Goal: Navigation & Orientation: Find specific page/section

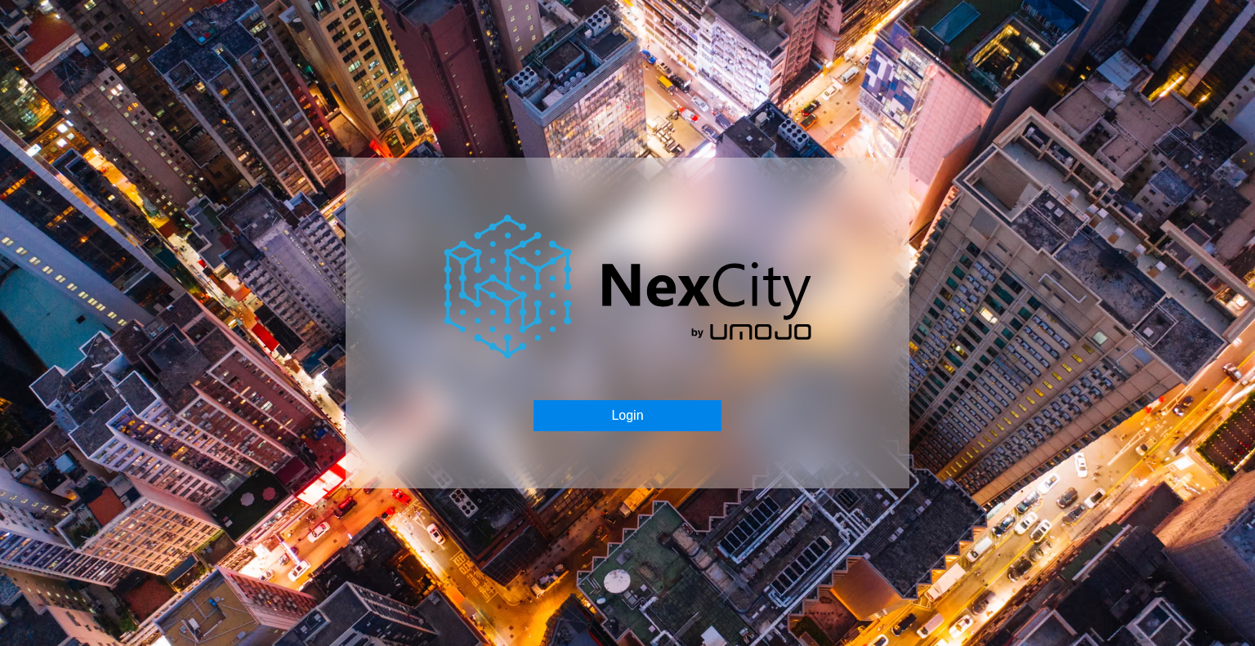
click at [636, 419] on button "Login" at bounding box center [626, 415] width 187 height 31
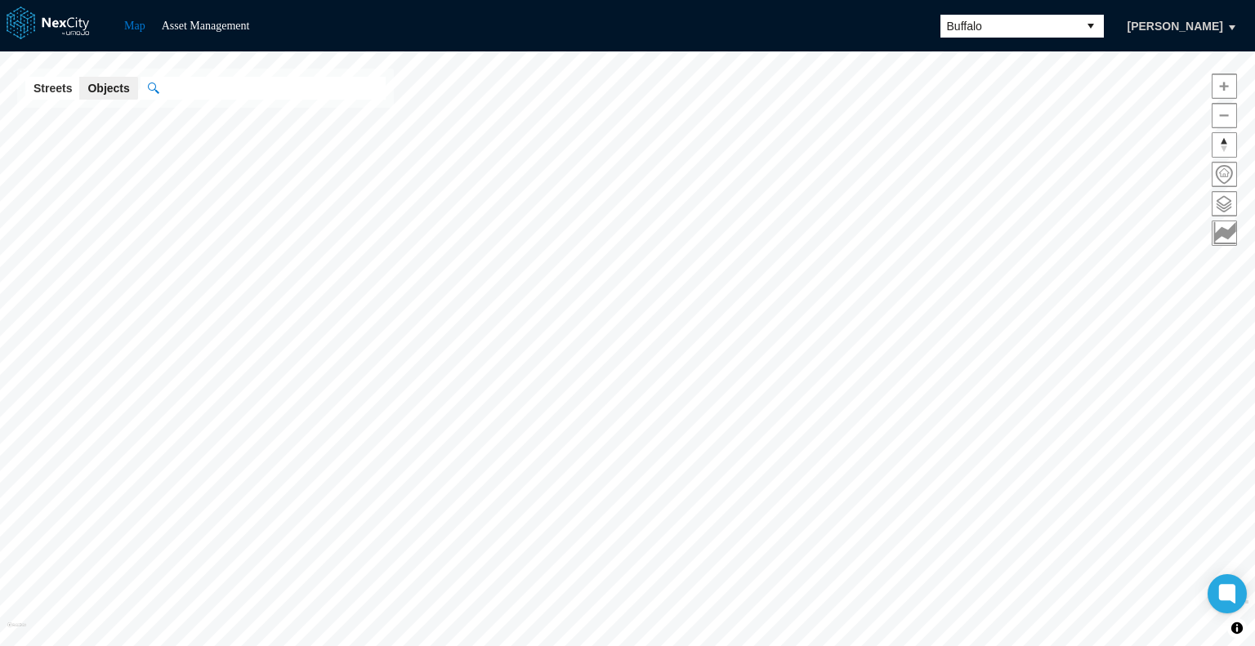
click at [998, 18] on span "Buffalo" at bounding box center [1009, 26] width 124 height 16
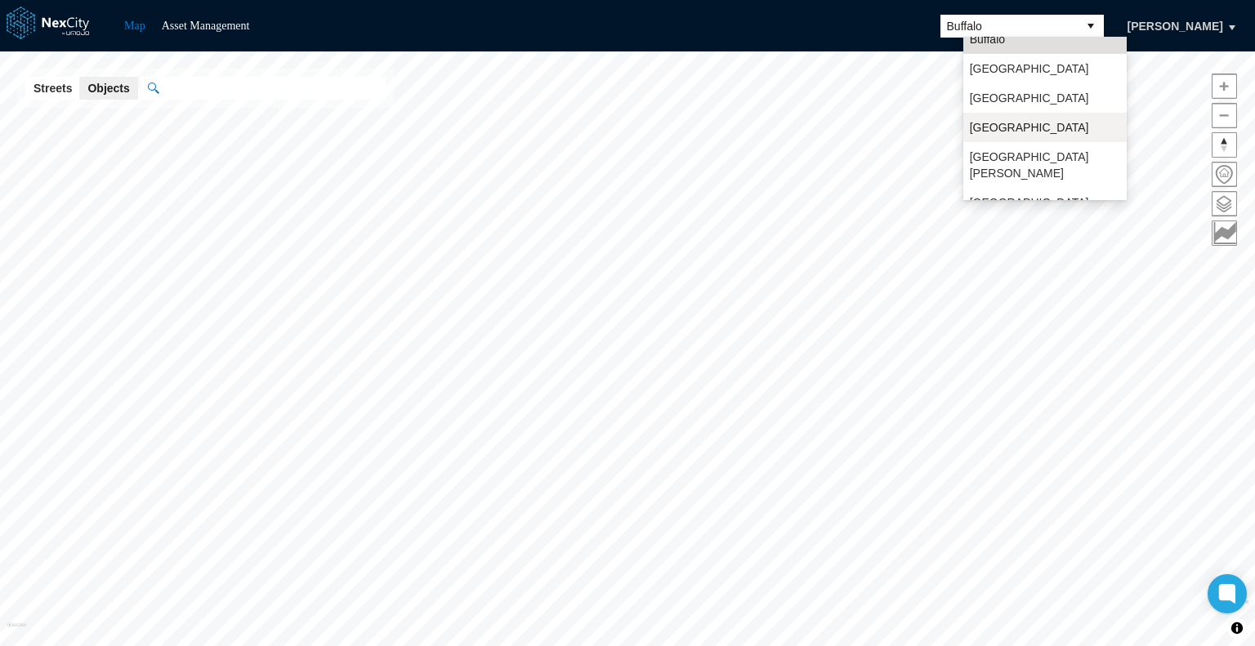
scroll to position [42, 0]
click at [1005, 154] on span "[GEOGRAPHIC_DATA][PERSON_NAME]" at bounding box center [1045, 164] width 150 height 33
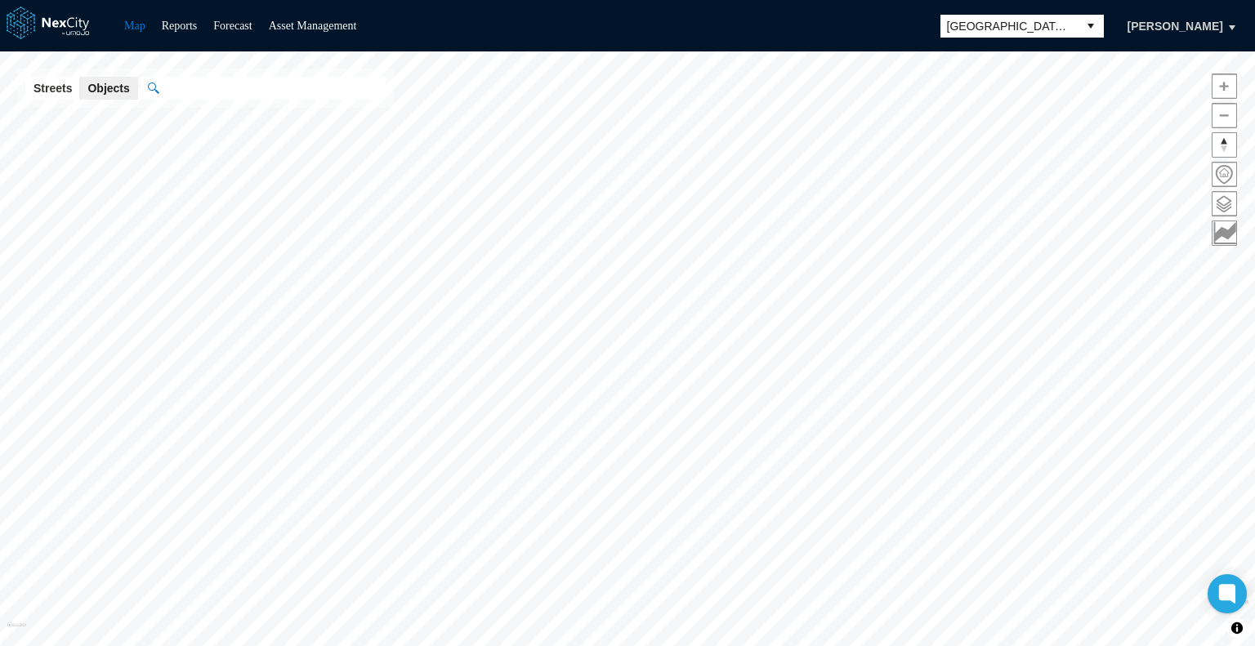
click at [293, 88] on input "text" at bounding box center [271, 88] width 227 height 23
type input "*"
click at [32, 86] on button "Streets" at bounding box center [52, 88] width 55 height 23
click at [276, 87] on input "" at bounding box center [263, 88] width 245 height 23
click at [254, 127] on div "[GEOGRAPHIC_DATA][US_STATE], [GEOGRAPHIC_DATA]" at bounding box center [263, 141] width 228 height 28
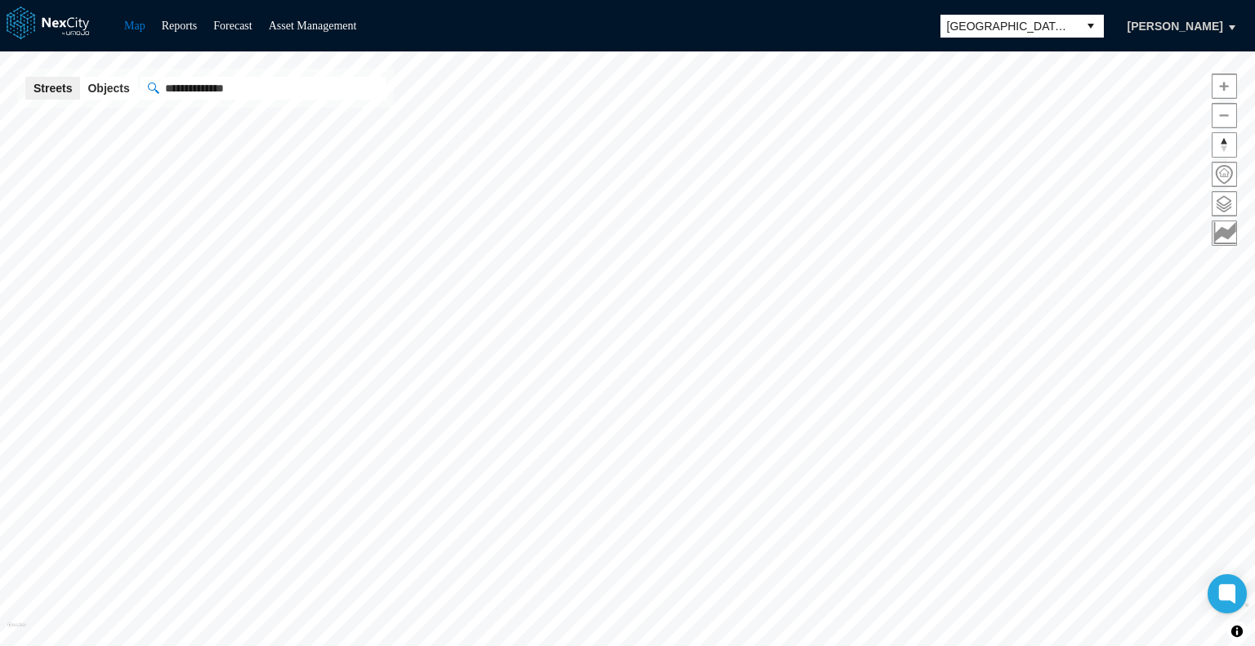
type input "**********"
click at [1231, 205] on span at bounding box center [1224, 204] width 24 height 24
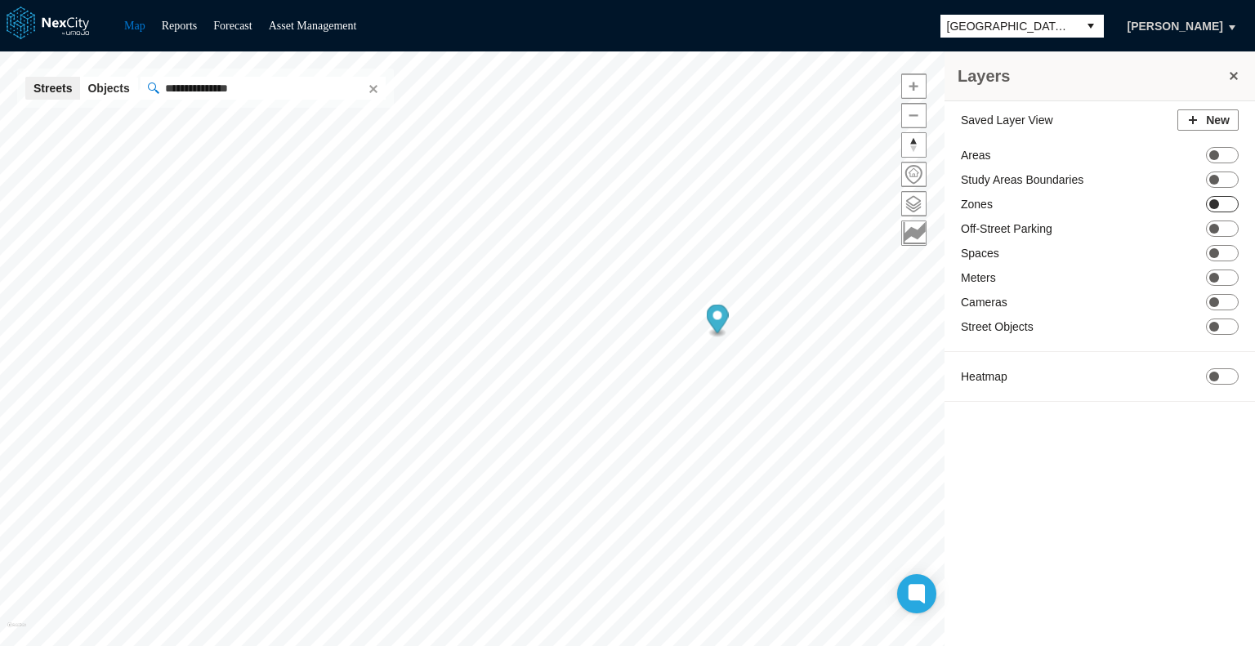
click at [1224, 203] on span "ON OFF" at bounding box center [1222, 204] width 33 height 16
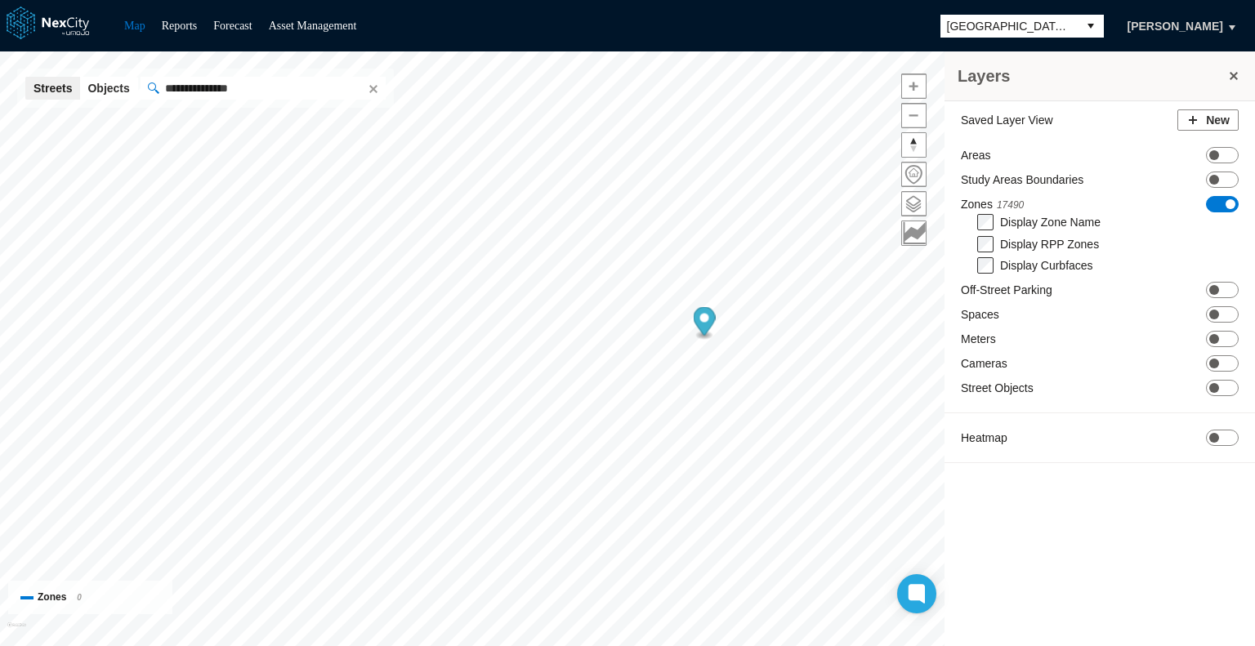
click at [703, 323] on icon "Map marker" at bounding box center [705, 321] width 22 height 29
click at [365, 91] on button "Clear" at bounding box center [372, 88] width 16 height 16
click at [1229, 317] on span "ON OFF" at bounding box center [1222, 314] width 33 height 16
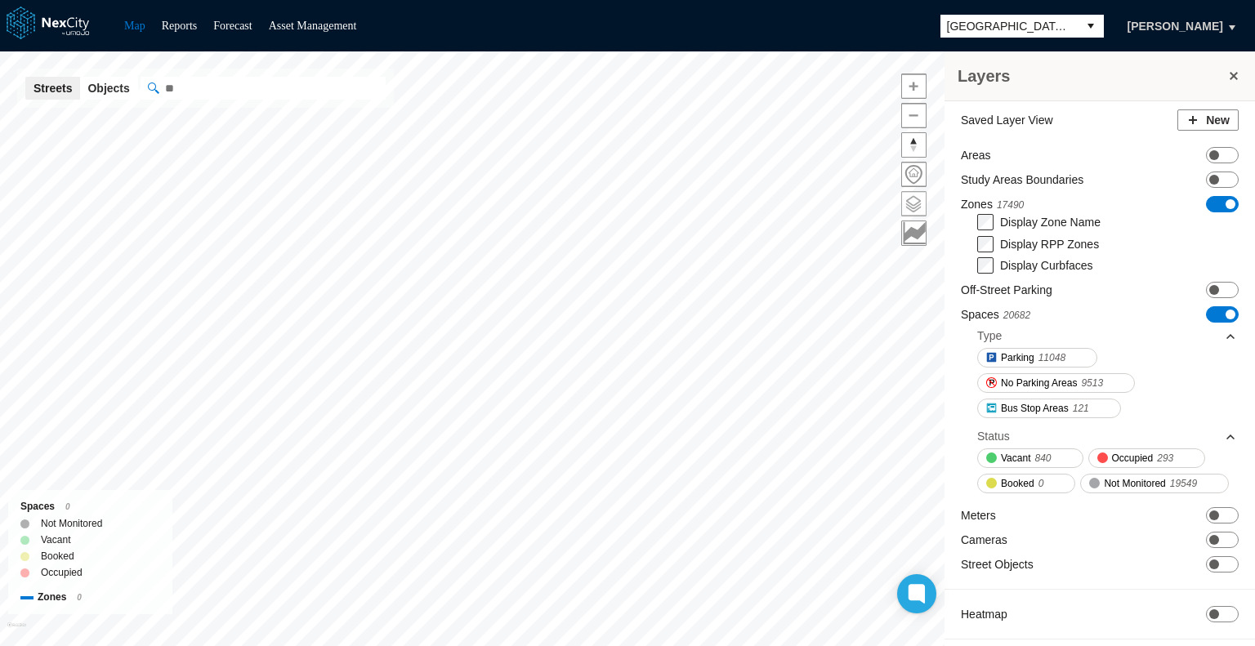
click at [925, 203] on div "Layers Saved Layer View New Areas ON OFF Study Areas Boundaries ON OFF Zones 17…" at bounding box center [627, 348] width 1255 height 595
click at [728, 645] on html "Map Reports Forecast Asset Management [GEOGRAPHIC_DATA][PERSON_NAME] Saved Laye…" at bounding box center [627, 323] width 1255 height 646
click at [770, 645] on html "Map Reports Forecast Asset Management [GEOGRAPHIC_DATA][PERSON_NAME] Saved Laye…" at bounding box center [627, 323] width 1255 height 646
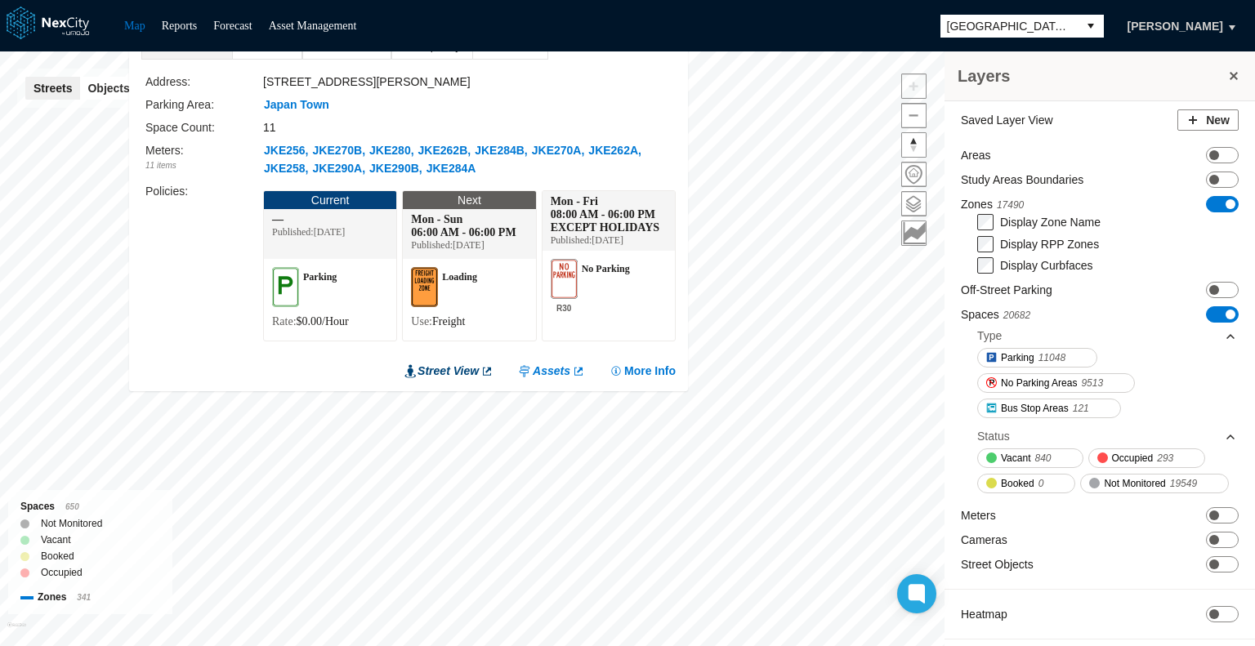
click at [468, 369] on link "Street View" at bounding box center [448, 371] width 89 height 16
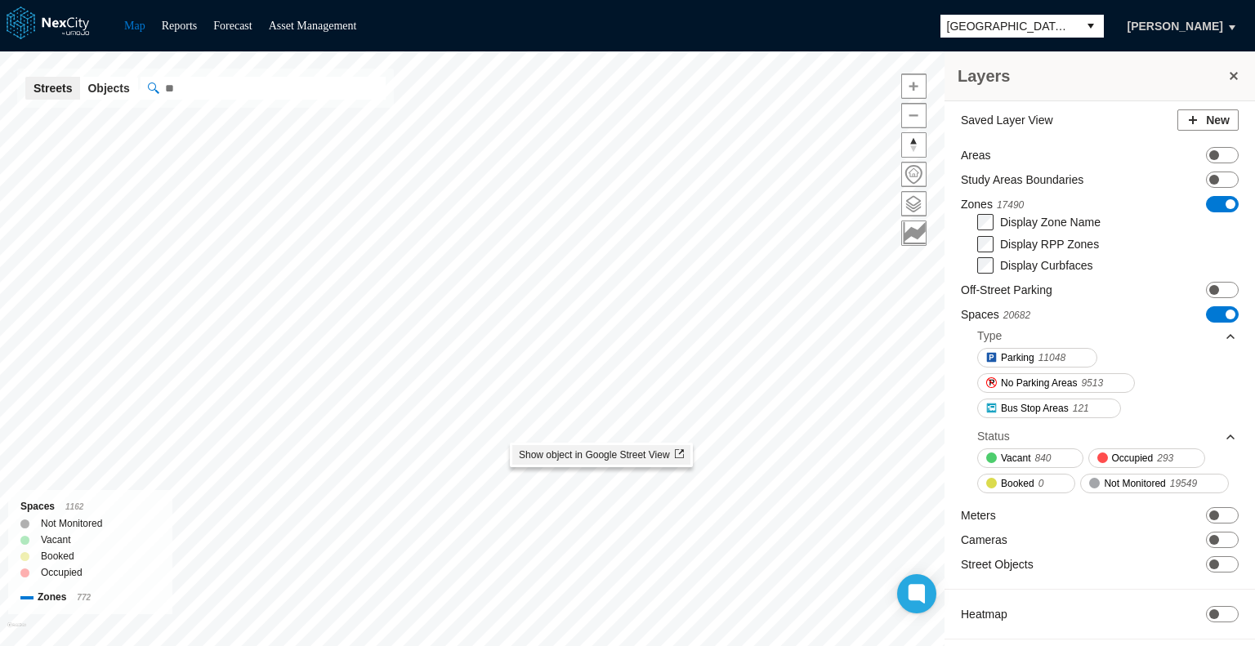
click at [609, 458] on span "Show object in Google Street View" at bounding box center [601, 454] width 165 height 11
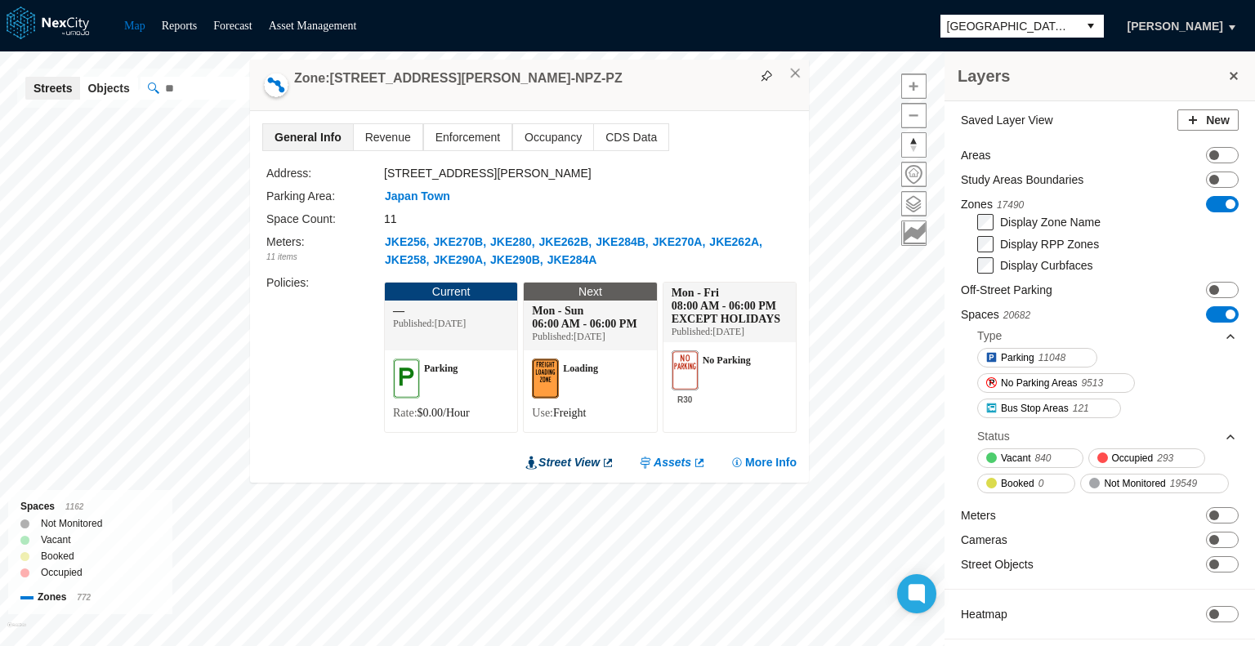
click at [596, 462] on link "Street View" at bounding box center [569, 462] width 89 height 16
